Goal: Task Accomplishment & Management: Manage account settings

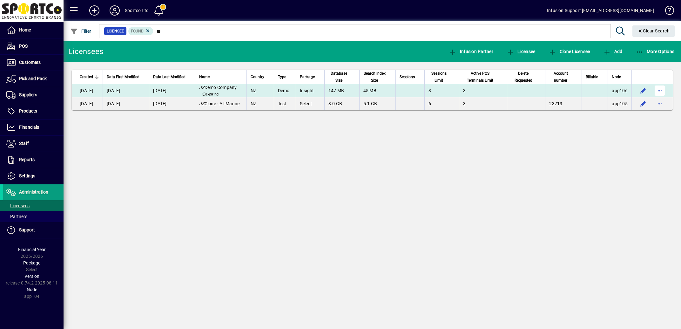
type input "**"
click at [660, 91] on span "button" at bounding box center [659, 90] width 15 height 15
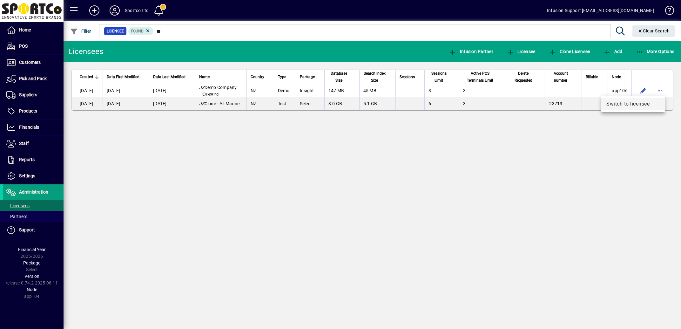
click at [636, 102] on span "Switch to licensee" at bounding box center [632, 104] width 53 height 8
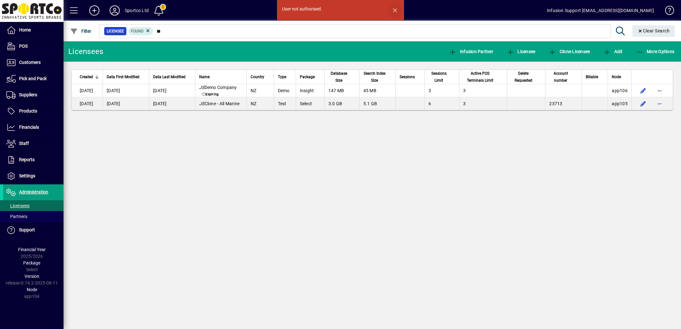
click at [396, 8] on span "button" at bounding box center [394, 10] width 15 height 15
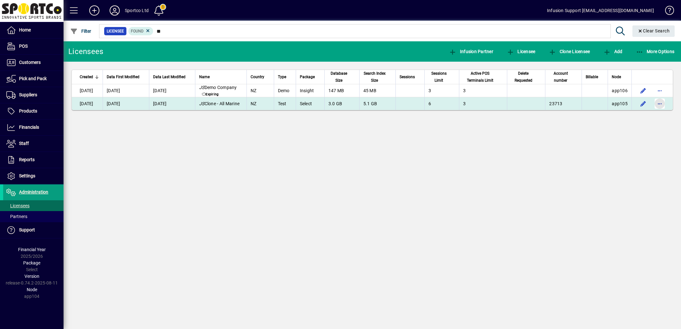
click at [659, 109] on span "button" at bounding box center [659, 103] width 15 height 15
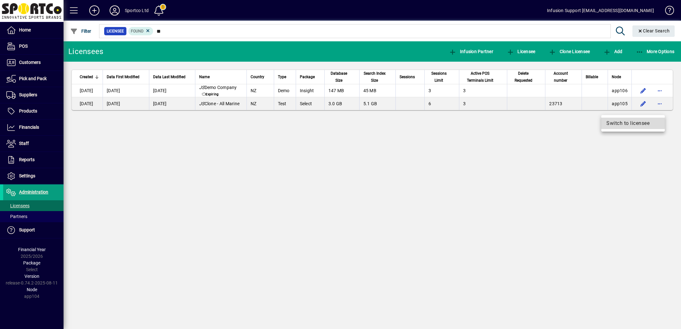
click at [618, 122] on span "Switch to licensee" at bounding box center [632, 123] width 53 height 8
